Goal: Transaction & Acquisition: Book appointment/travel/reservation

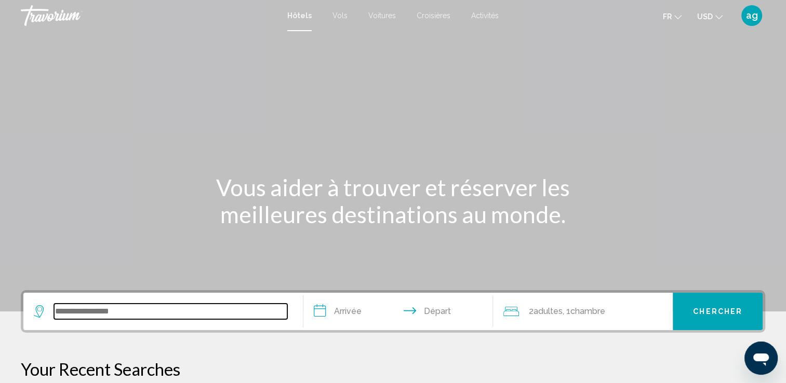
click at [105, 304] on input "Search widget" at bounding box center [170, 312] width 233 height 16
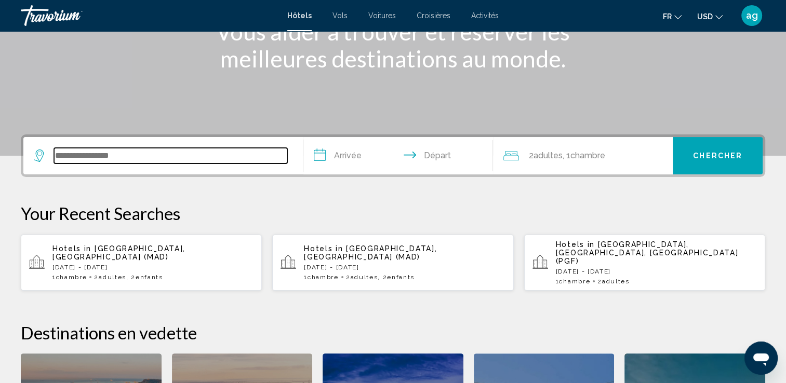
scroll to position [256, 0]
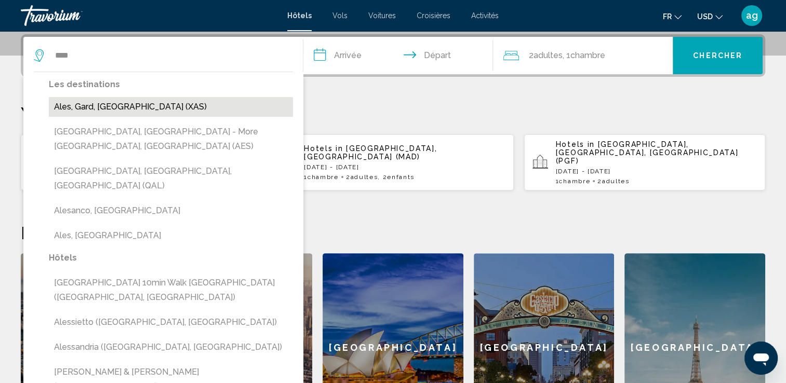
click at [87, 109] on button "Ales, Gard, [GEOGRAPHIC_DATA] (XAS)" at bounding box center [171, 107] width 244 height 20
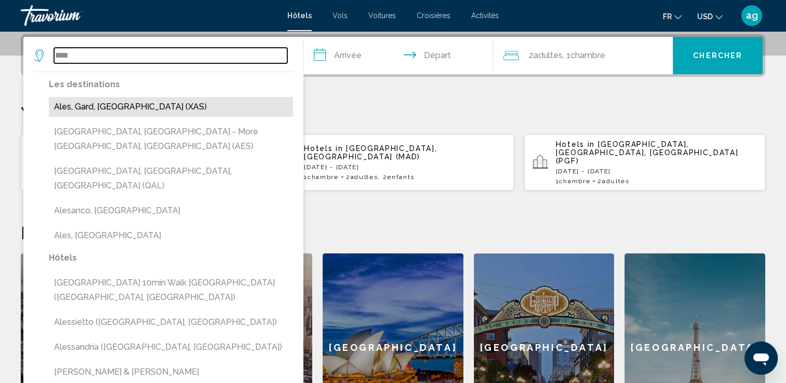
type input "**********"
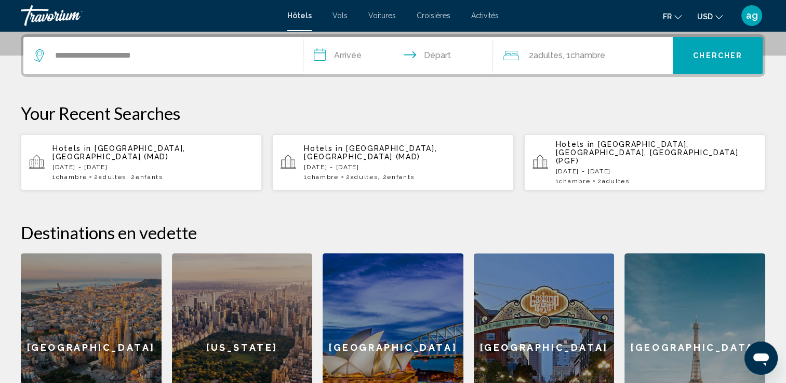
click at [358, 55] on input "**********" at bounding box center [400, 57] width 194 height 41
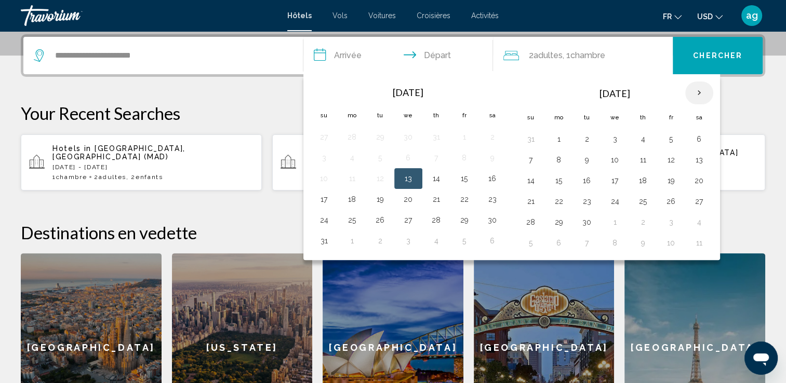
click at [691, 90] on th "Next month" at bounding box center [699, 93] width 28 height 23
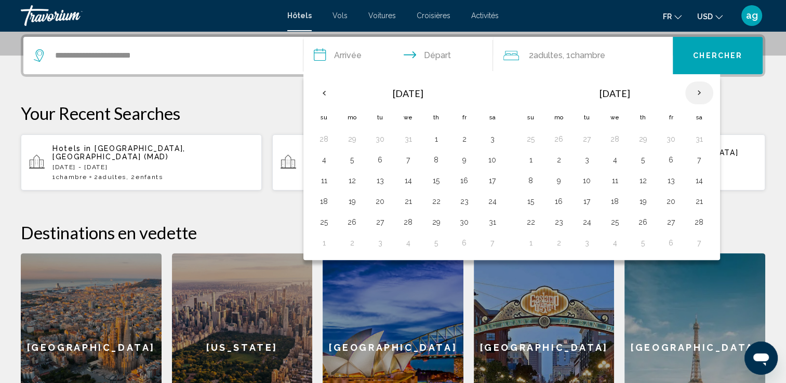
click at [691, 90] on th "Next month" at bounding box center [699, 93] width 28 height 23
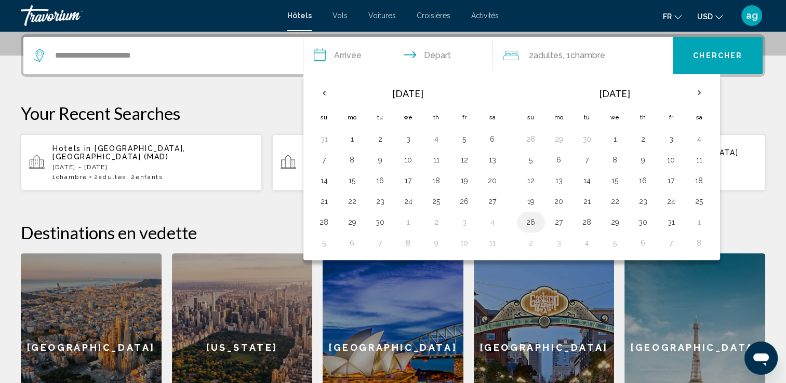
click at [529, 218] on button "26" at bounding box center [531, 222] width 17 height 15
click at [693, 87] on th "Next month" at bounding box center [699, 93] width 28 height 23
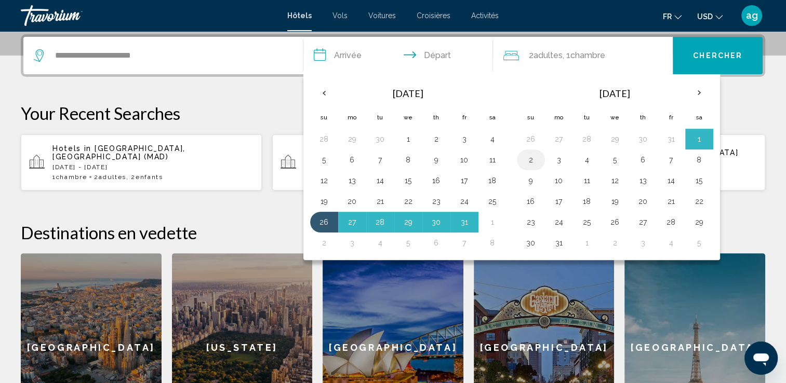
click at [528, 163] on button "2" at bounding box center [531, 160] width 17 height 15
type input "**********"
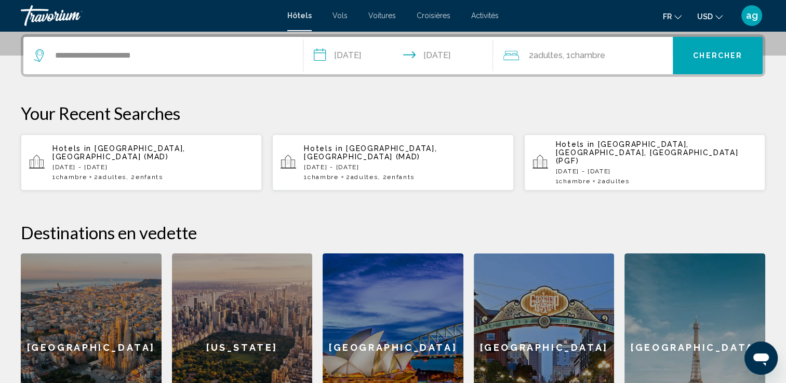
click at [558, 63] on div "2 Adulte Adultes , 1 Chambre pièces" at bounding box center [588, 55] width 169 height 37
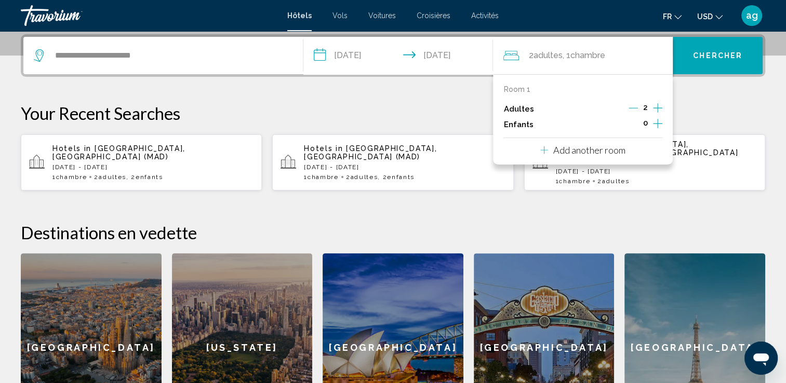
click at [657, 103] on icon "Increment adults" at bounding box center [657, 108] width 9 height 12
click at [661, 121] on icon "Increment children" at bounding box center [657, 123] width 9 height 12
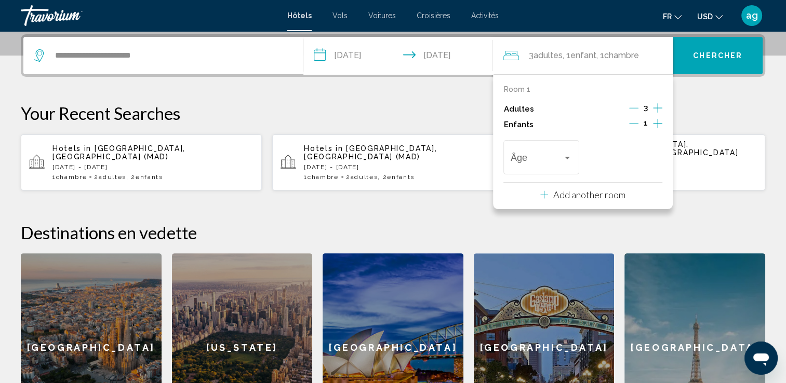
click at [661, 121] on icon "Increment children" at bounding box center [657, 123] width 9 height 12
click at [563, 162] on div "Travelers: 3 adults, 2 children" at bounding box center [541, 160] width 61 height 10
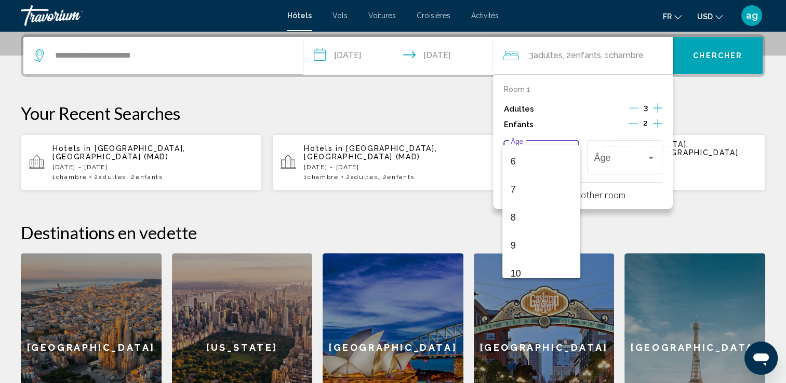
scroll to position [187, 0]
click at [525, 247] on span "10" at bounding box center [541, 253] width 61 height 28
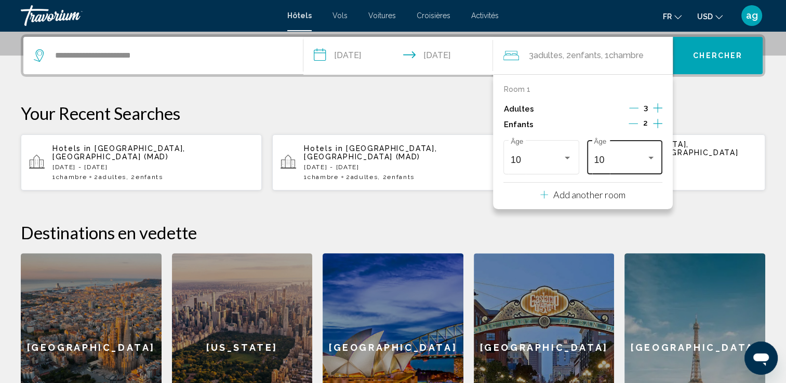
click at [658, 159] on div "10 Âge" at bounding box center [624, 156] width 75 height 37
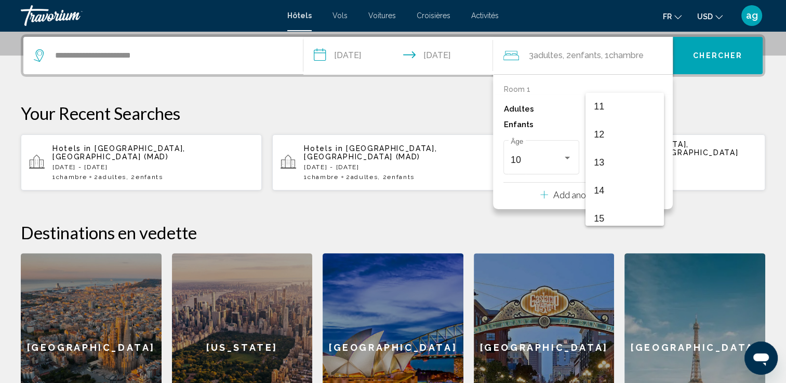
scroll to position [311, 0]
click at [620, 186] on span "14" at bounding box center [624, 189] width 61 height 28
click at [638, 104] on icon "Decrement adults" at bounding box center [633, 107] width 9 height 9
click at [594, 197] on p "Add another room" at bounding box center [589, 194] width 72 height 11
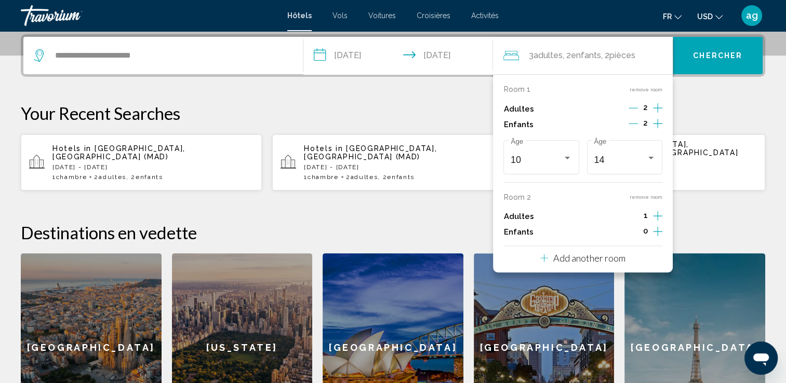
click at [631, 124] on icon "Decrement children" at bounding box center [633, 123] width 9 height 9
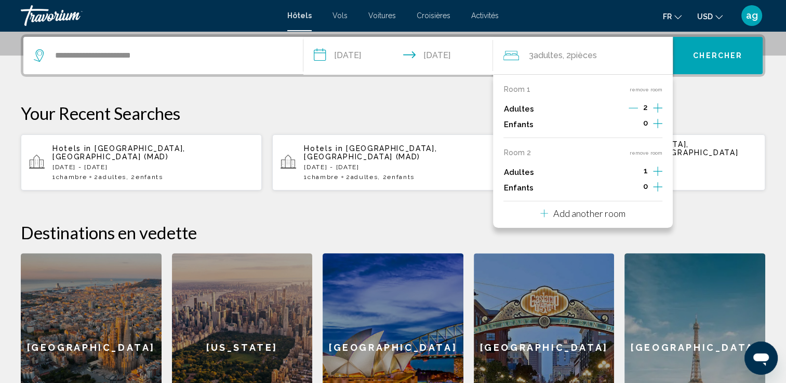
click at [602, 210] on p "Add another room" at bounding box center [589, 213] width 72 height 11
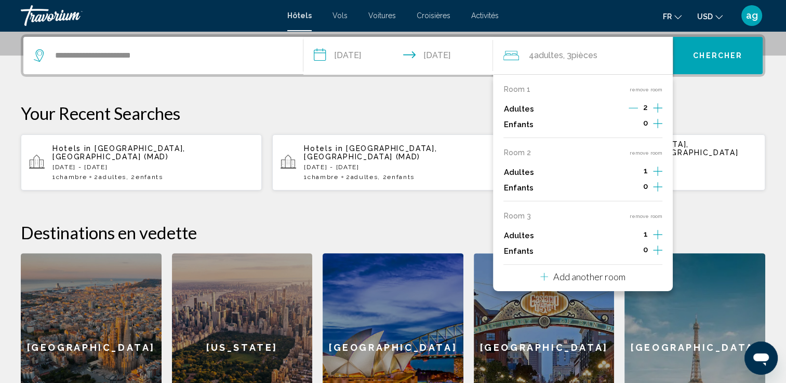
click at [658, 192] on icon "Increment children" at bounding box center [657, 186] width 9 height 9
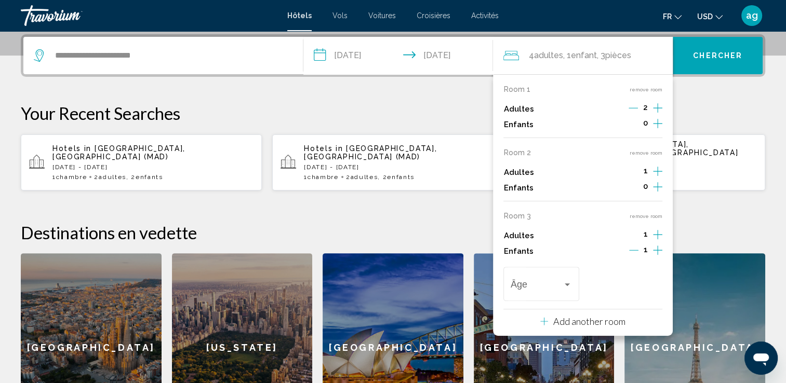
click at [658, 192] on icon "Increment children" at bounding box center [657, 186] width 9 height 9
click at [564, 286] on div "Travelers: 4 adults, 2 children" at bounding box center [567, 285] width 9 height 8
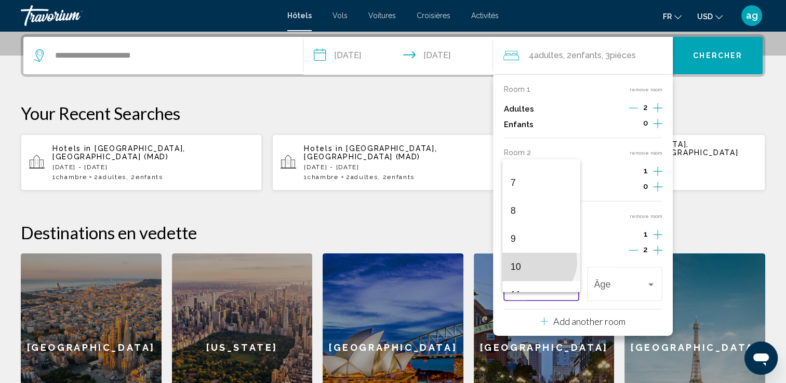
click at [535, 262] on span "10" at bounding box center [541, 267] width 61 height 28
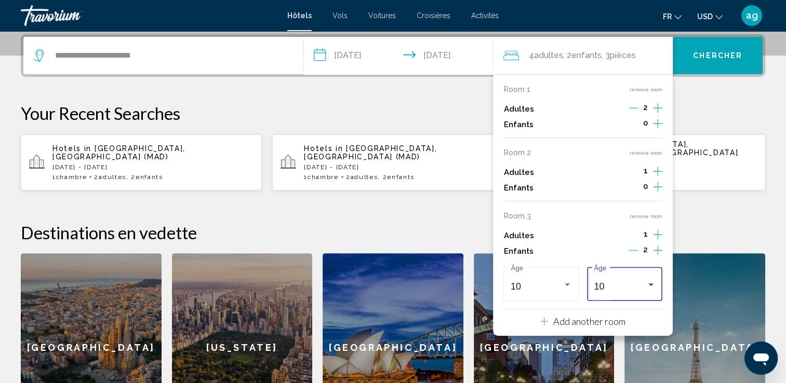
click at [648, 275] on div "10 Âge" at bounding box center [624, 282] width 61 height 37
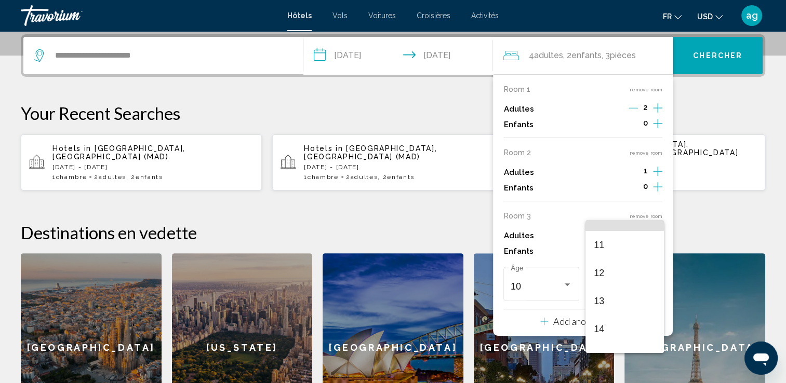
scroll to position [311, 0]
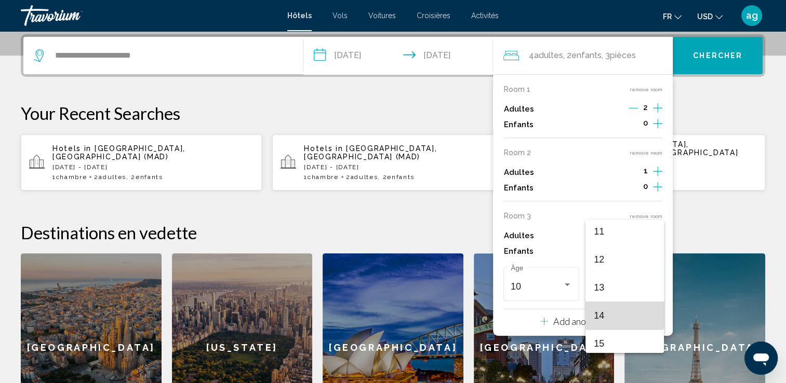
click at [625, 308] on span "14" at bounding box center [624, 316] width 61 height 28
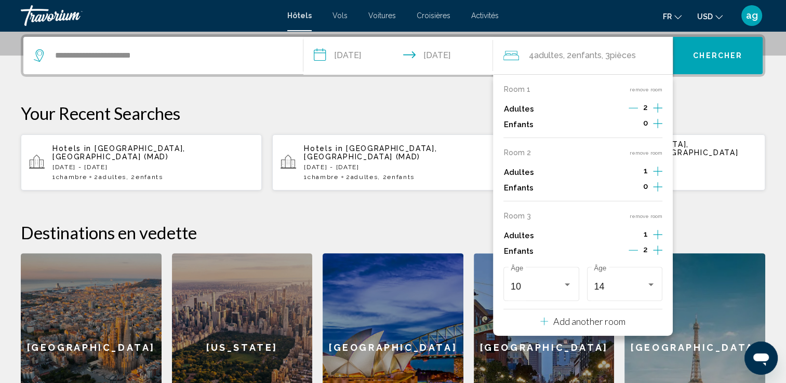
click at [748, 193] on div "**********" at bounding box center [393, 238] width 786 height 408
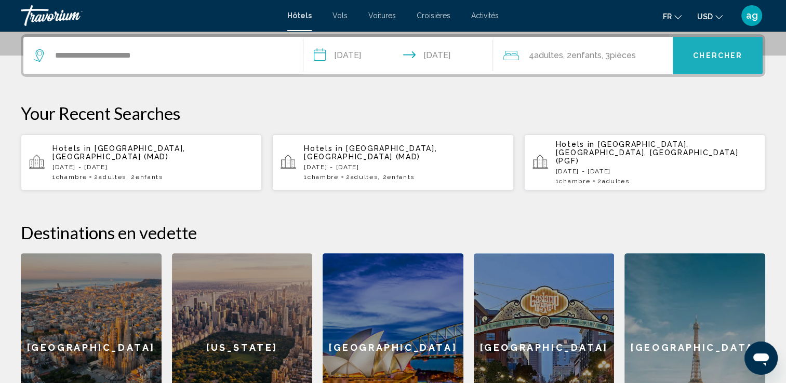
click at [702, 46] on button "Chercher" at bounding box center [718, 55] width 90 height 37
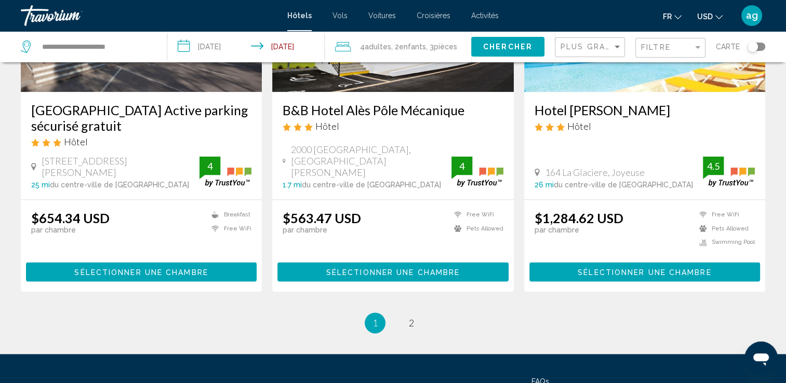
scroll to position [1372, 0]
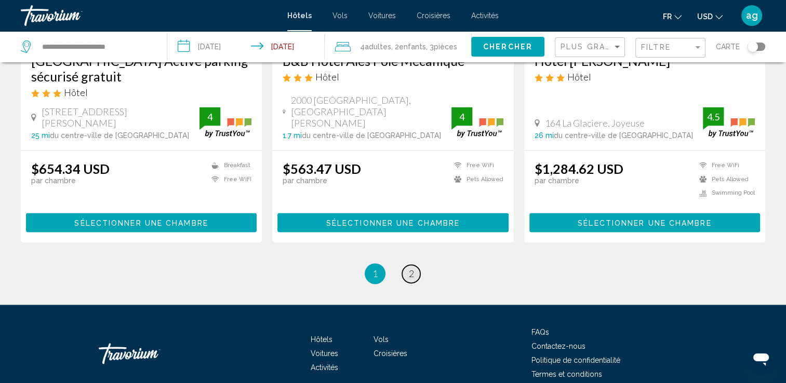
click at [416, 265] on link "page 2" at bounding box center [411, 274] width 18 height 18
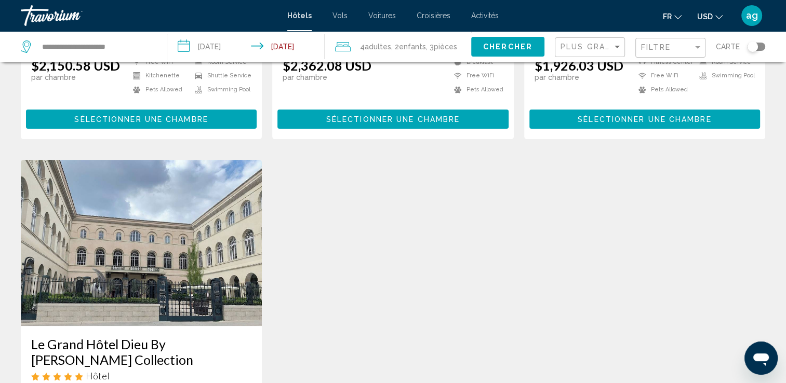
scroll to position [291, 0]
